Goal: Find specific page/section: Find specific page/section

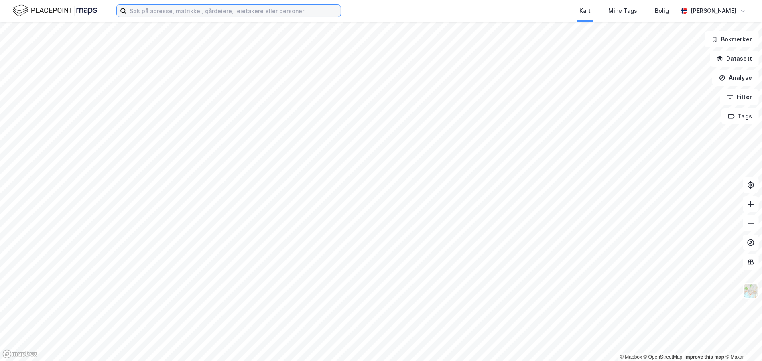
click at [232, 12] on input at bounding box center [233, 11] width 214 height 12
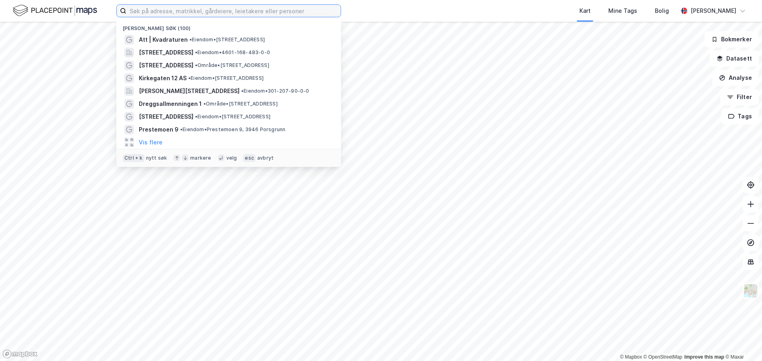
paste input "W.P. [PERSON_NAME]"
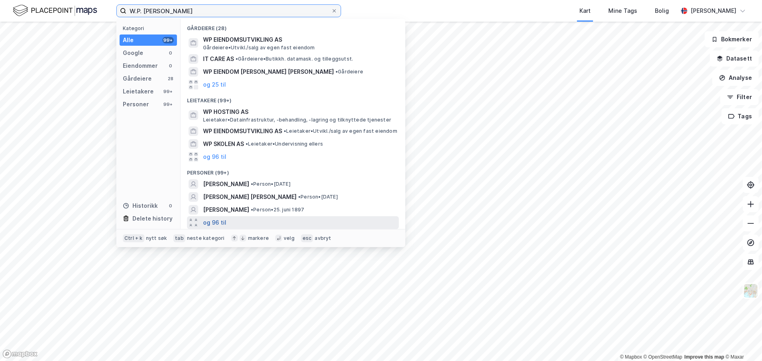
type input "W.P. [PERSON_NAME]"
click at [220, 218] on button "og 96 til" at bounding box center [214, 223] width 23 height 10
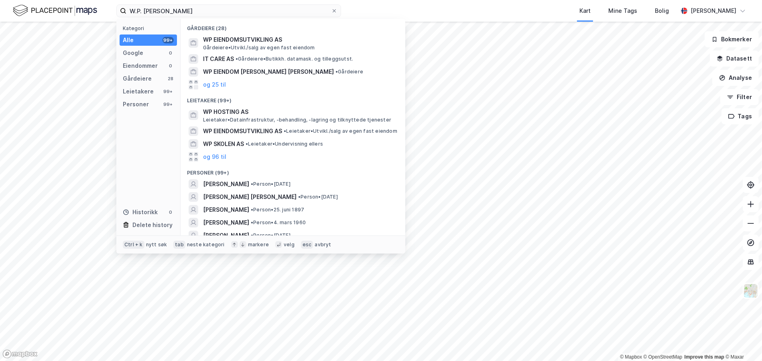
scroll to position [200, 0]
